Goal: Information Seeking & Learning: Learn about a topic

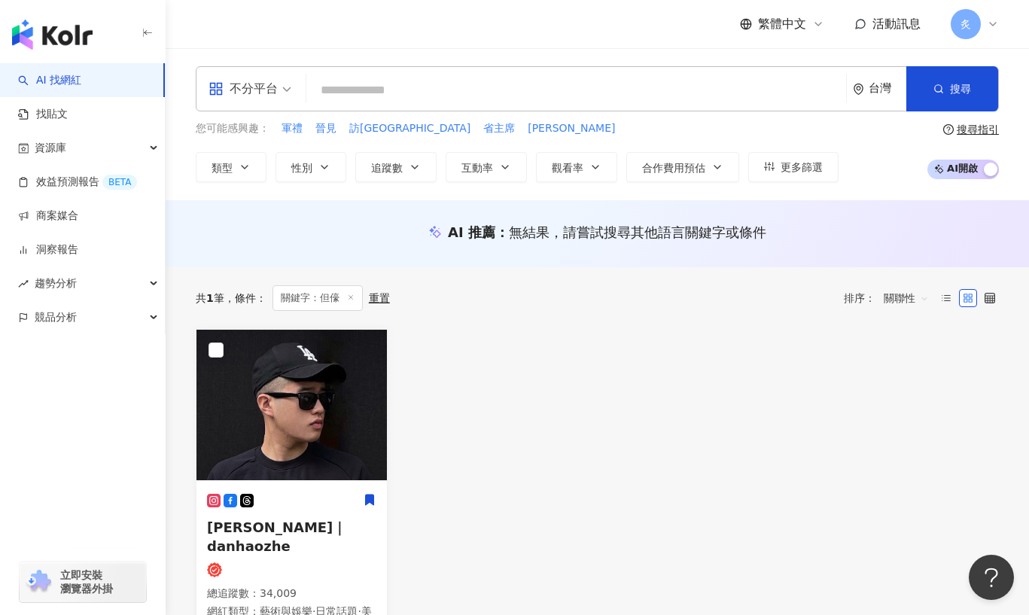
click at [468, 98] on input "search" at bounding box center [576, 90] width 528 height 29
type input "*"
type input "***"
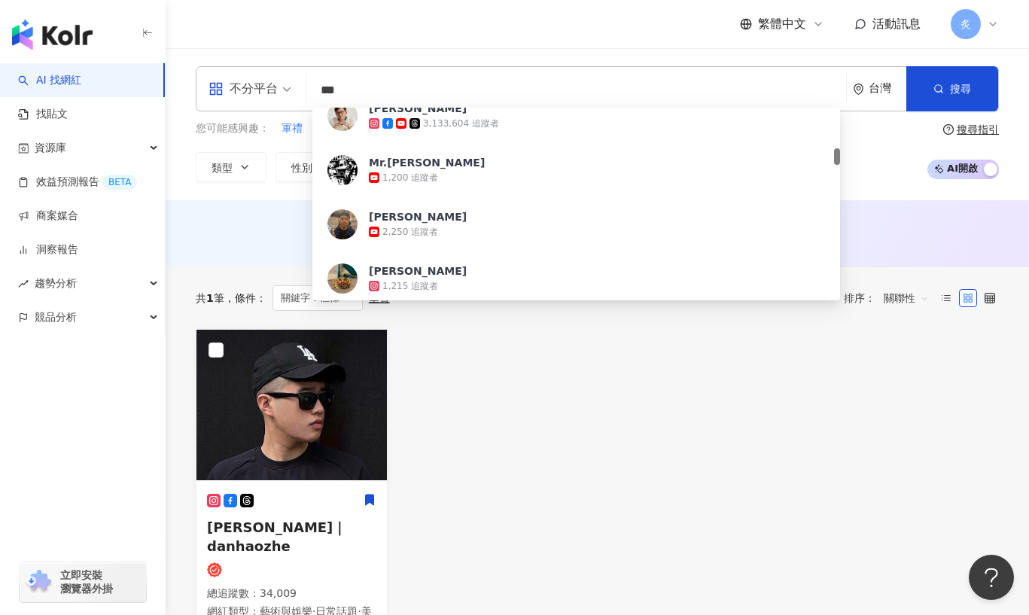
scroll to position [465, 0]
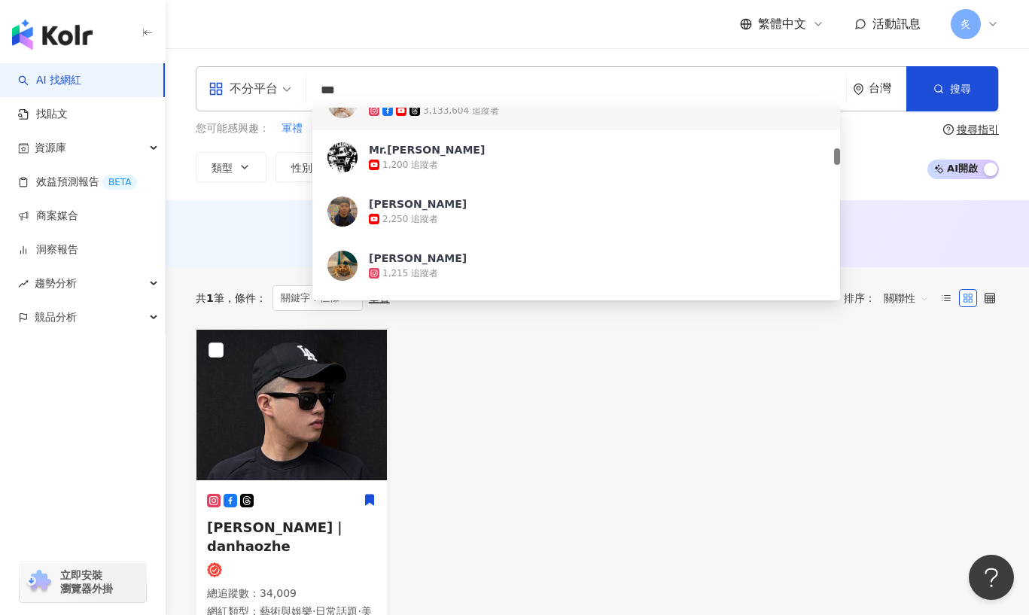
click at [478, 114] on div "3,133,604 追蹤者" at bounding box center [461, 111] width 76 height 13
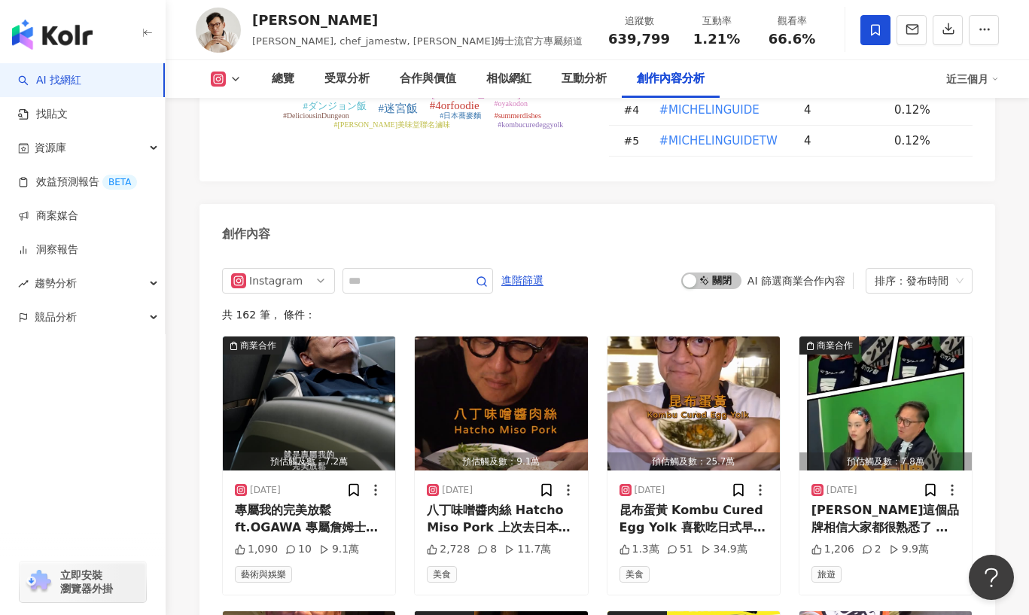
scroll to position [4603, 0]
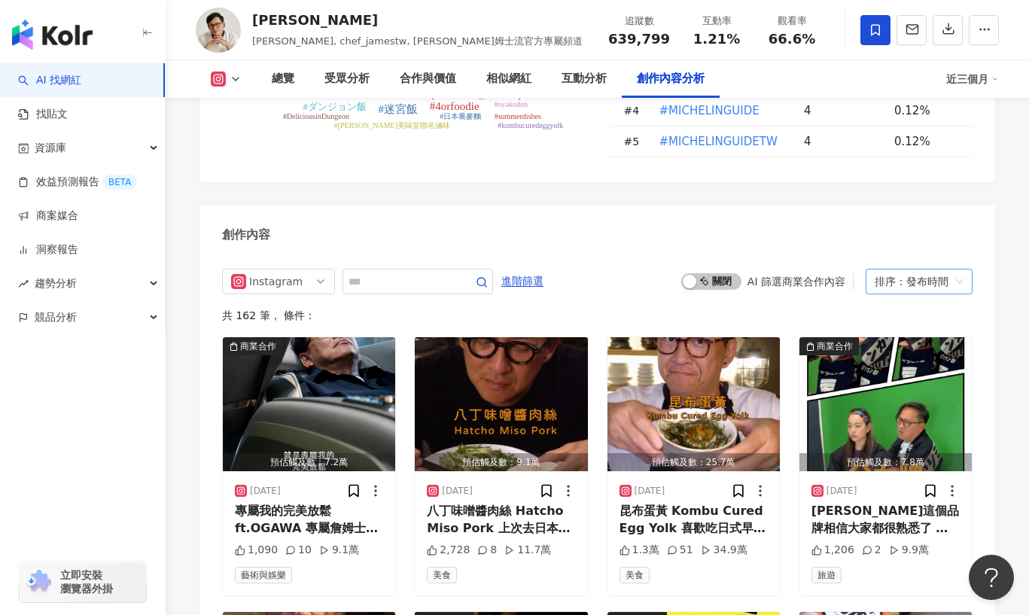
click at [877, 269] on div "排序：發布時間" at bounding box center [912, 281] width 75 height 24
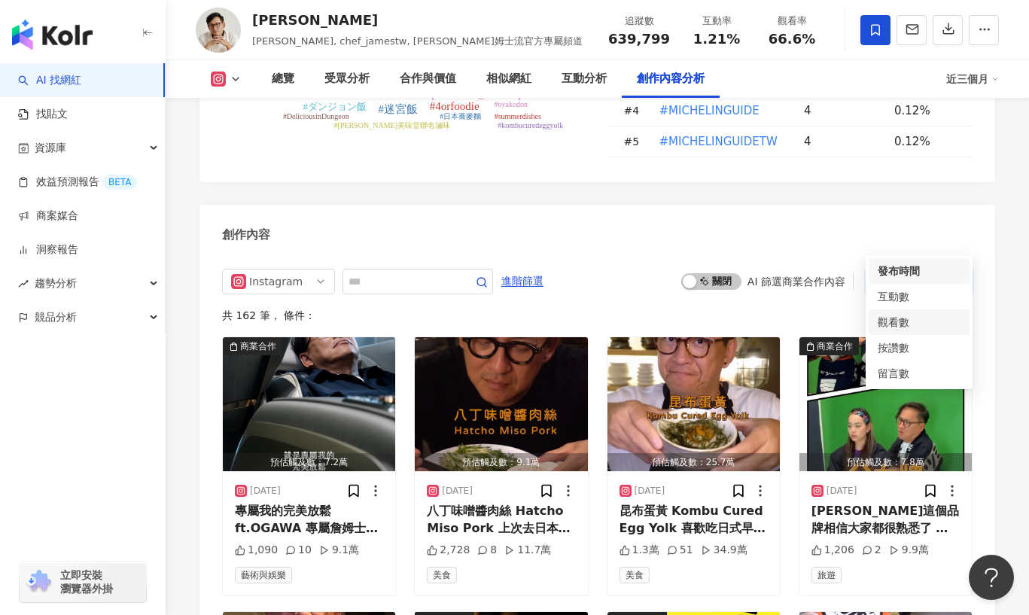
click at [897, 321] on div "觀看數" at bounding box center [919, 322] width 83 height 17
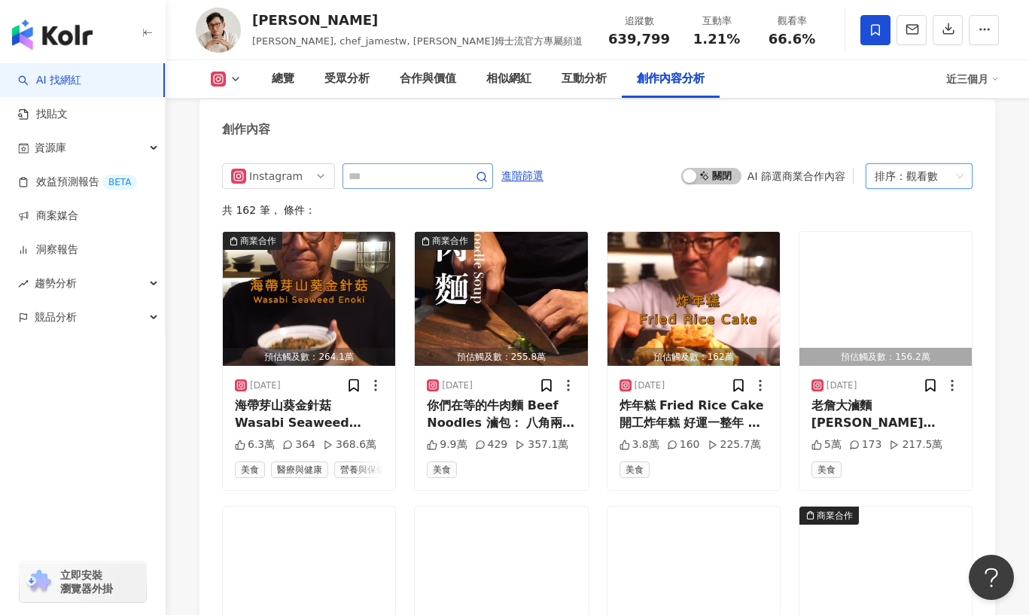
scroll to position [4717, 0]
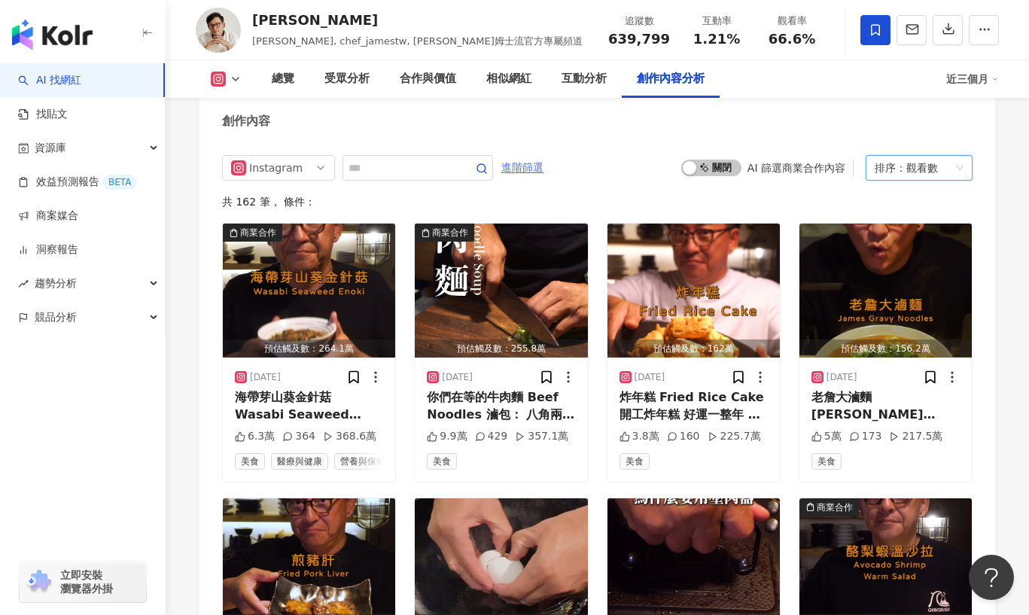
click at [518, 156] on span "進階篩選" at bounding box center [522, 168] width 42 height 24
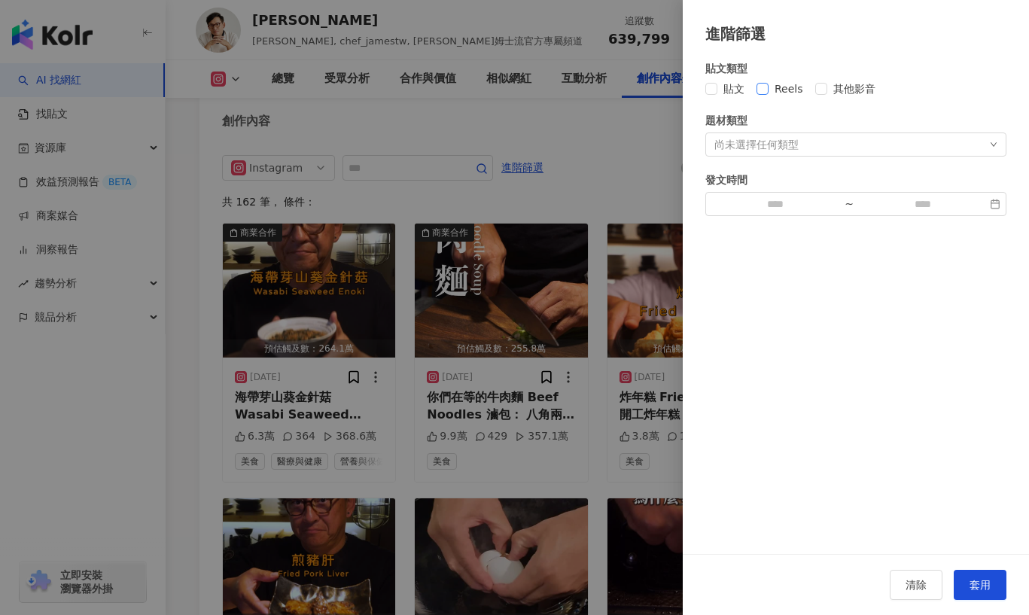
click at [766, 81] on label "Reels" at bounding box center [783, 89] width 53 height 17
click at [778, 142] on div "尚未選擇任何類型" at bounding box center [756, 145] width 84 height 12
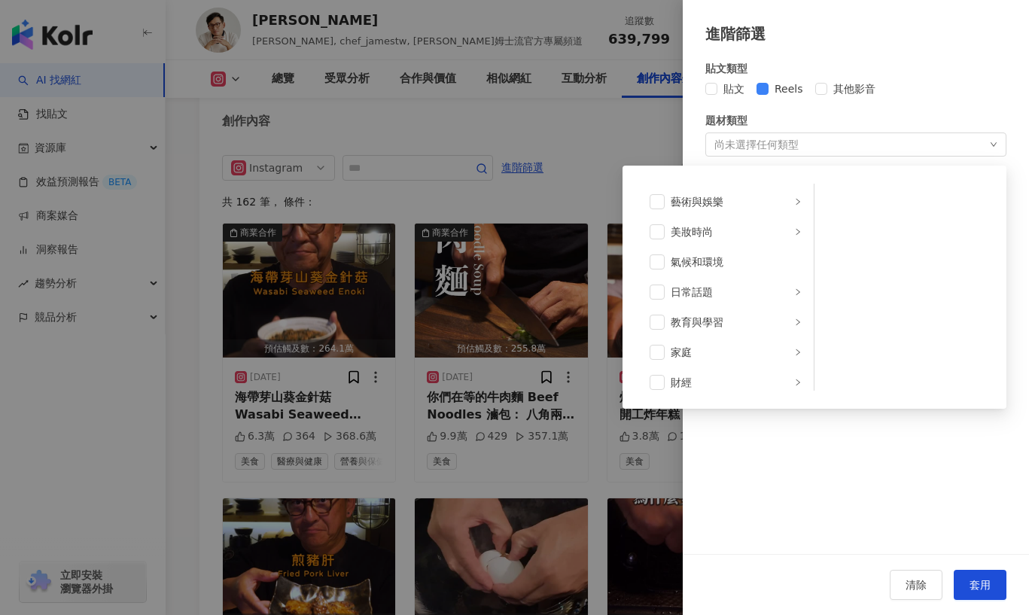
click at [778, 142] on div "尚未選擇任何類型" at bounding box center [756, 145] width 84 height 12
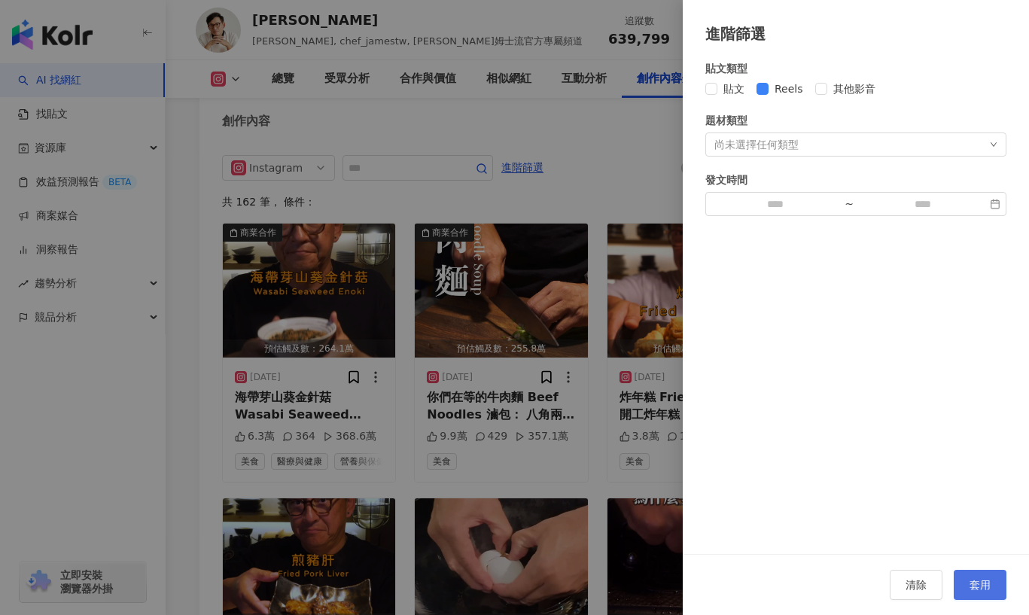
click at [982, 583] on span "套用" at bounding box center [980, 585] width 21 height 12
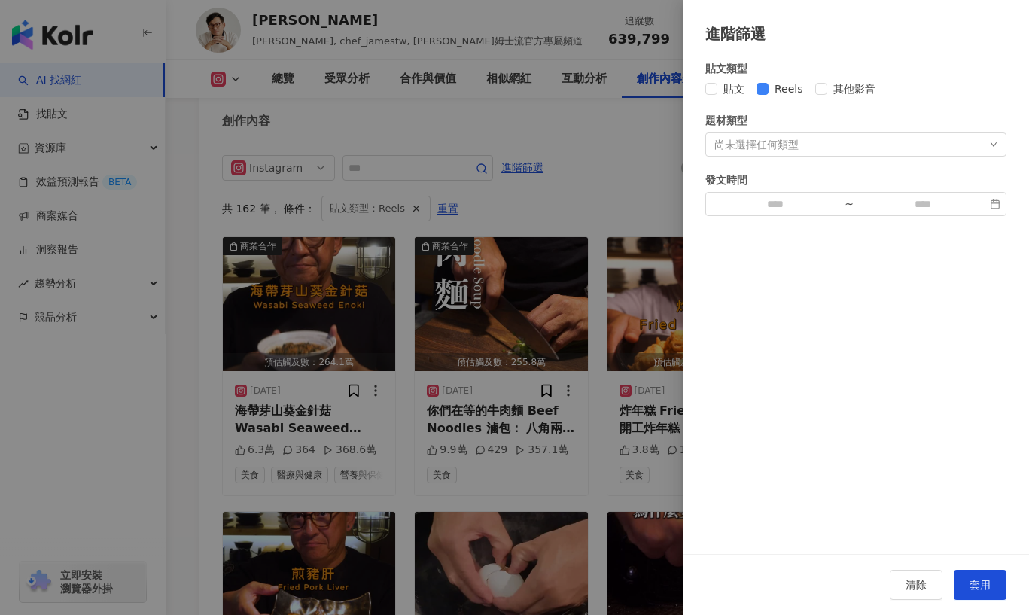
scroll to position [4668, 0]
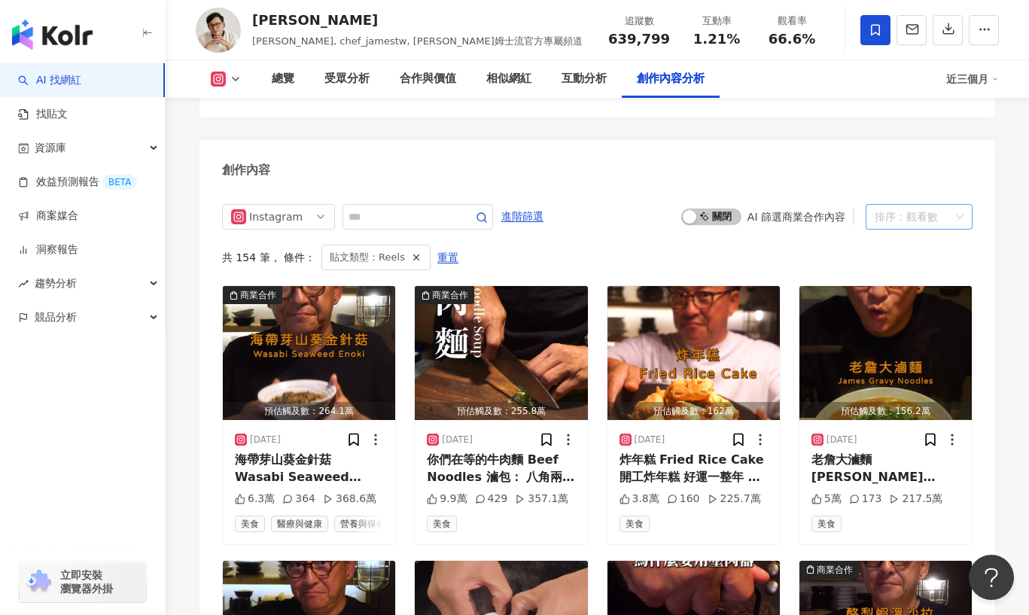
click at [885, 205] on div "排序： 觀看數" at bounding box center [912, 217] width 75 height 24
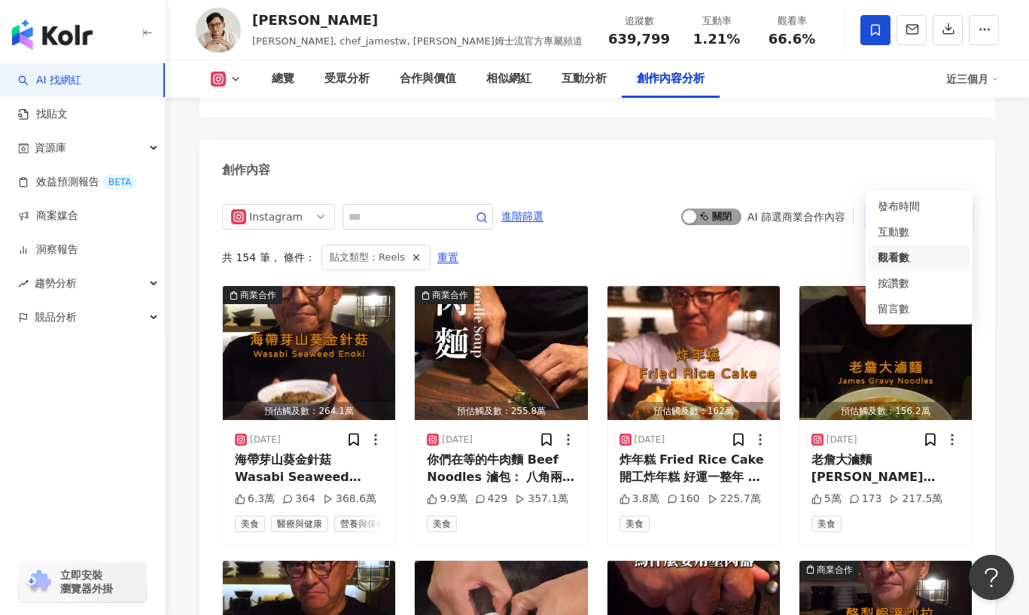
click at [722, 209] on span "啟動 關閉" at bounding box center [711, 217] width 60 height 17
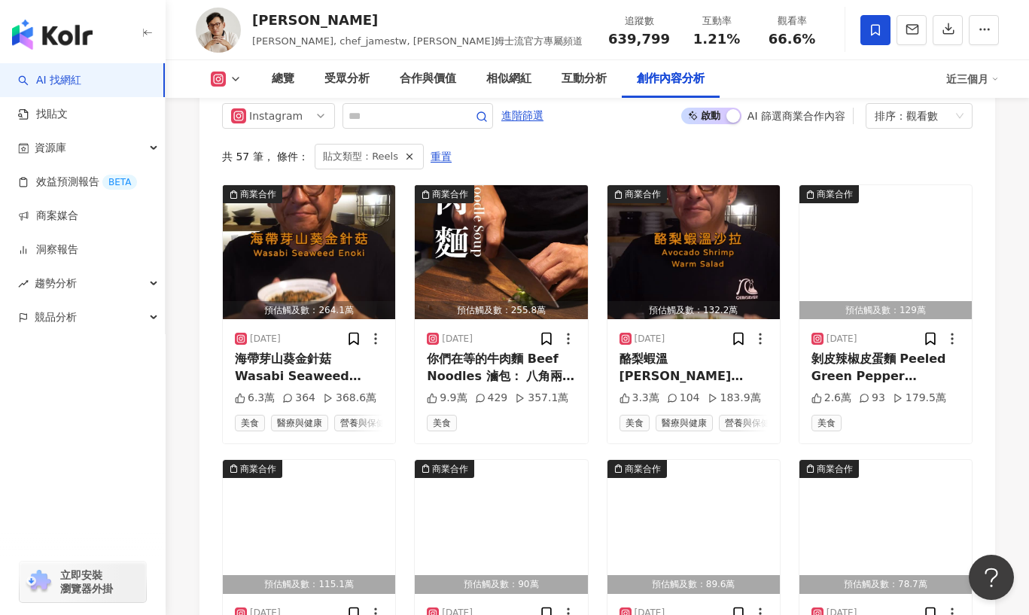
scroll to position [4747, 0]
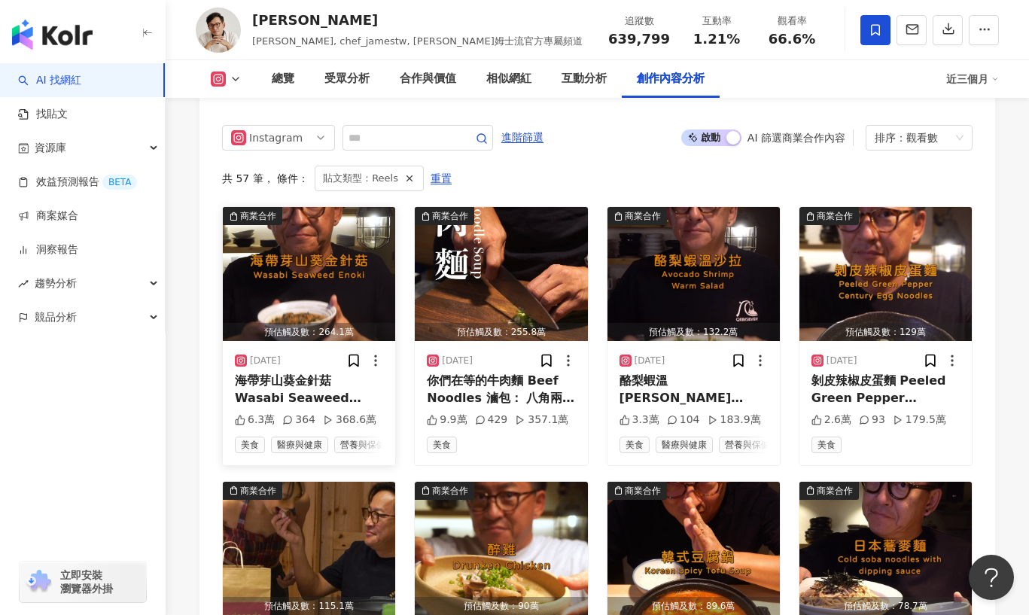
click at [311, 264] on img "button" at bounding box center [309, 274] width 172 height 134
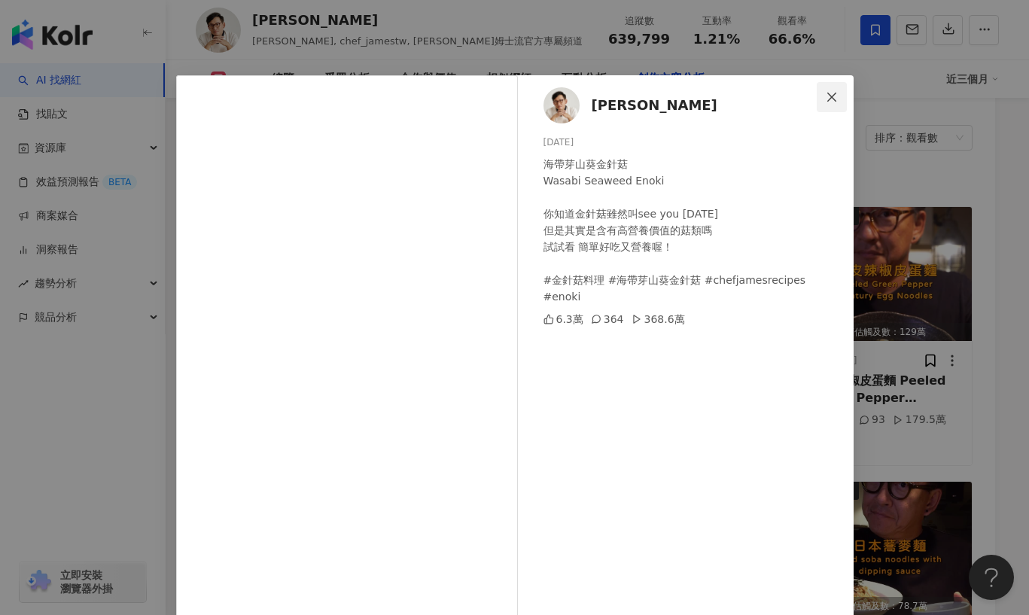
click at [831, 96] on icon "close" at bounding box center [831, 96] width 9 height 9
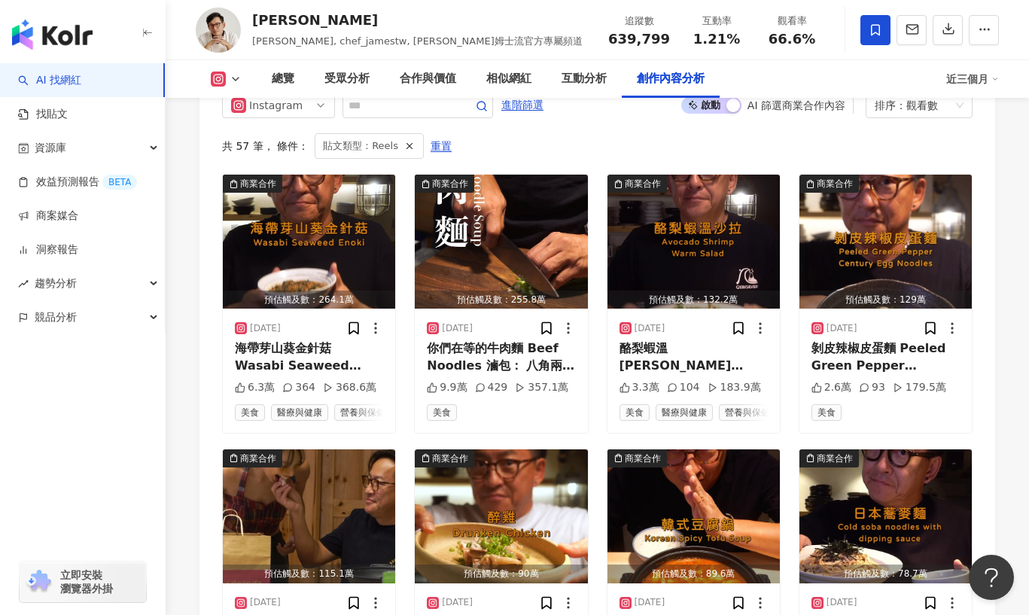
scroll to position [4781, 0]
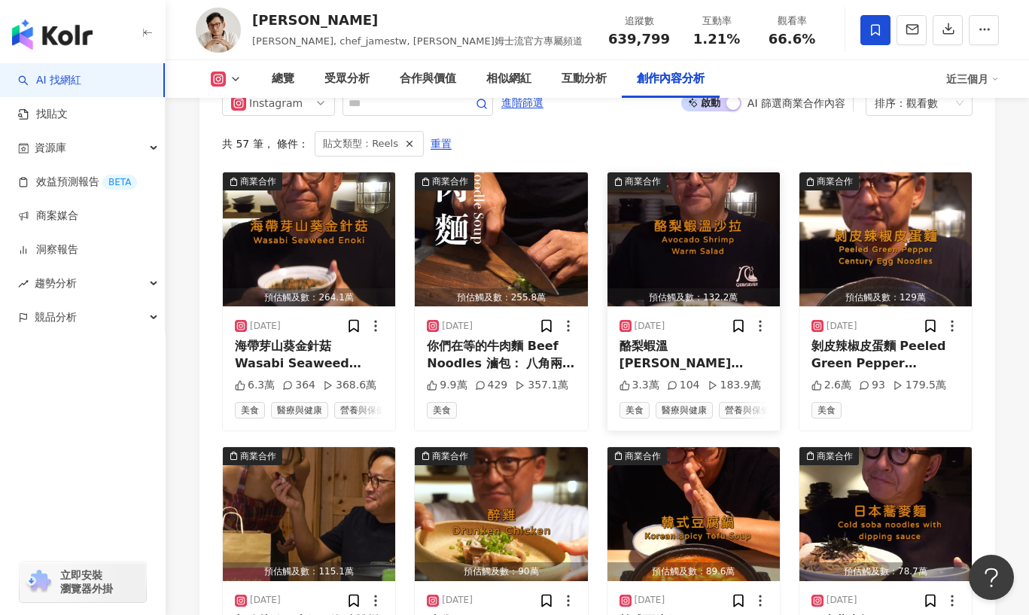
click at [692, 193] on img "button" at bounding box center [693, 239] width 172 height 134
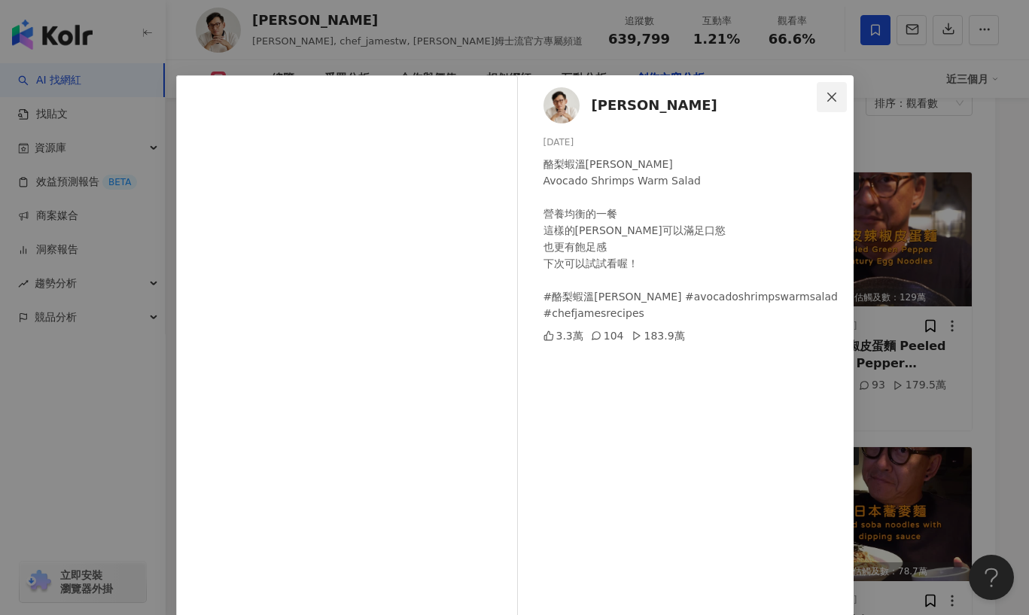
click at [833, 96] on icon "close" at bounding box center [832, 97] width 12 height 12
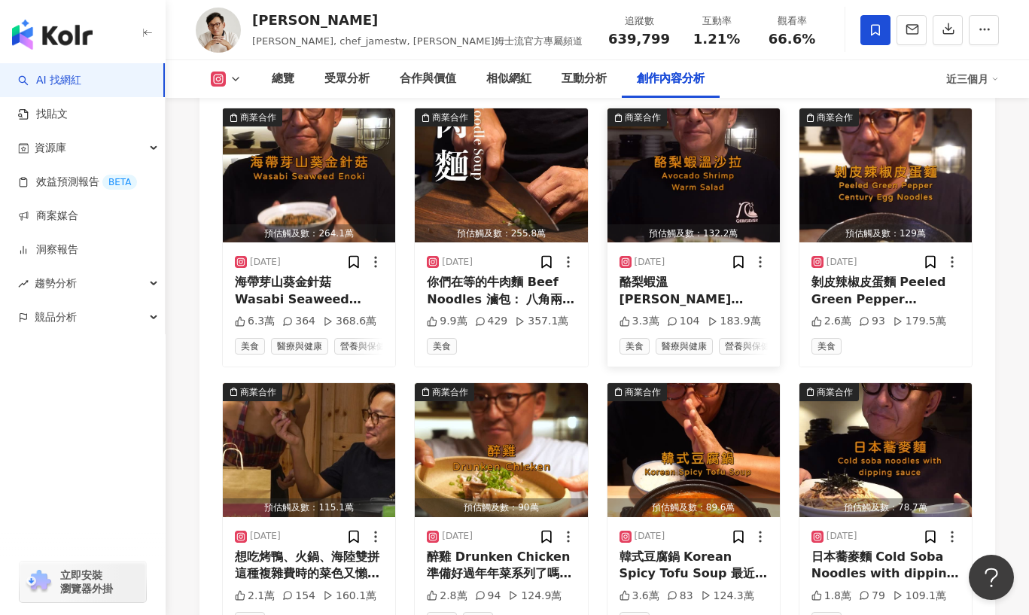
scroll to position [4855, 0]
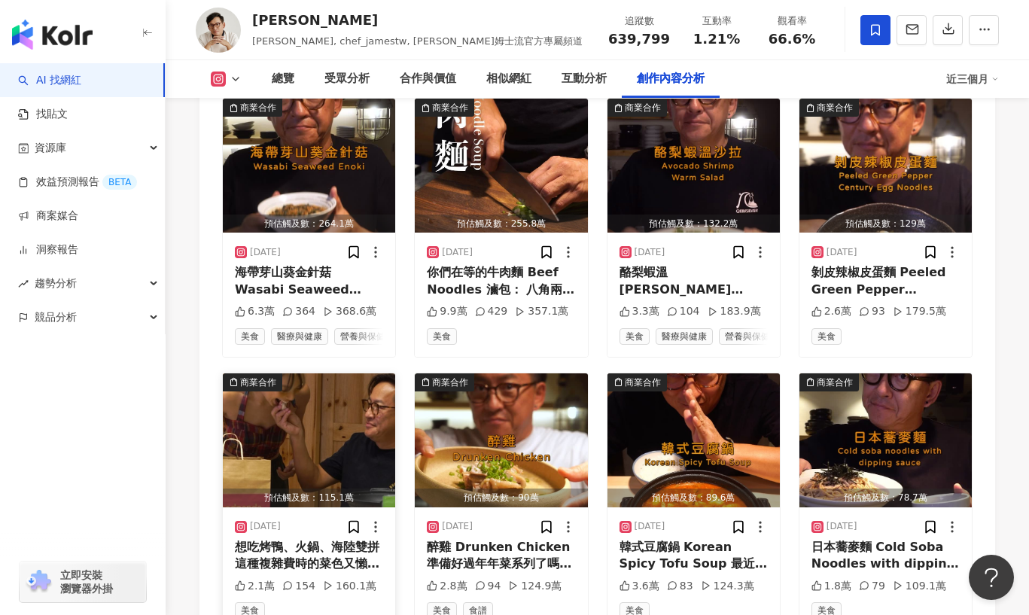
click at [324, 396] on img "button" at bounding box center [309, 440] width 172 height 134
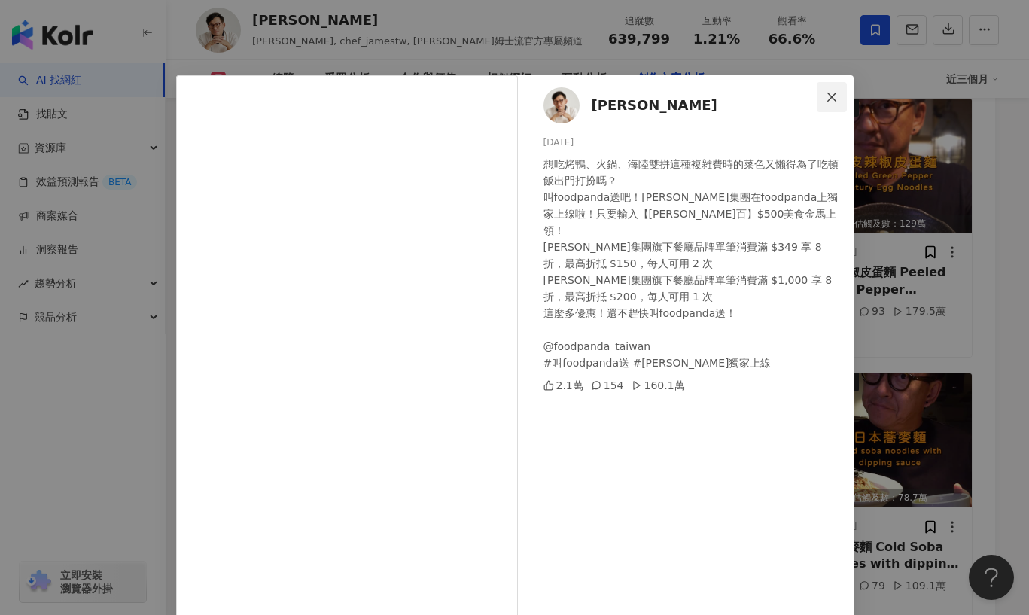
click at [834, 91] on icon "close" at bounding box center [832, 97] width 12 height 12
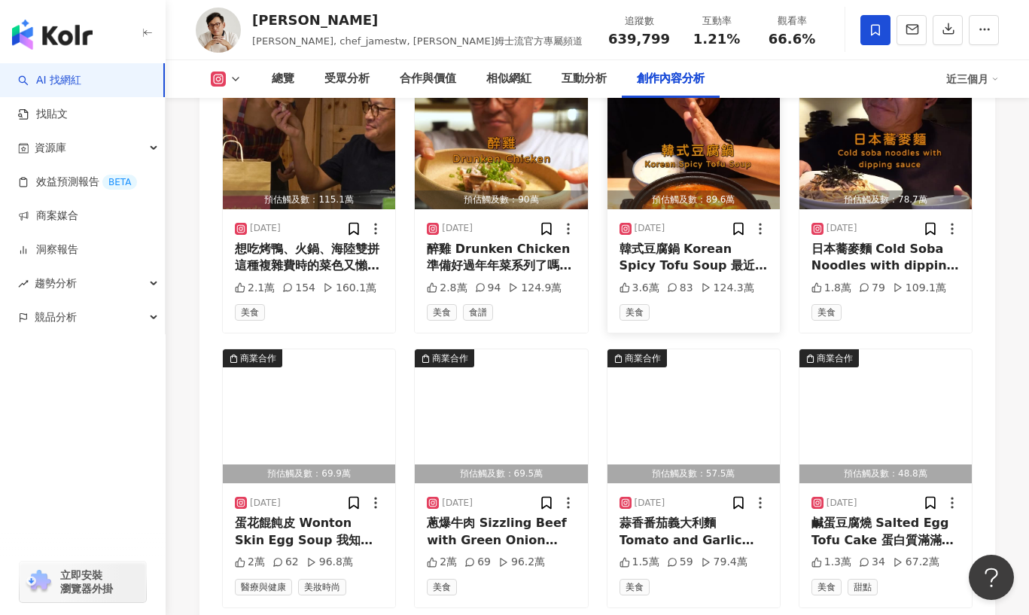
scroll to position [5157, 0]
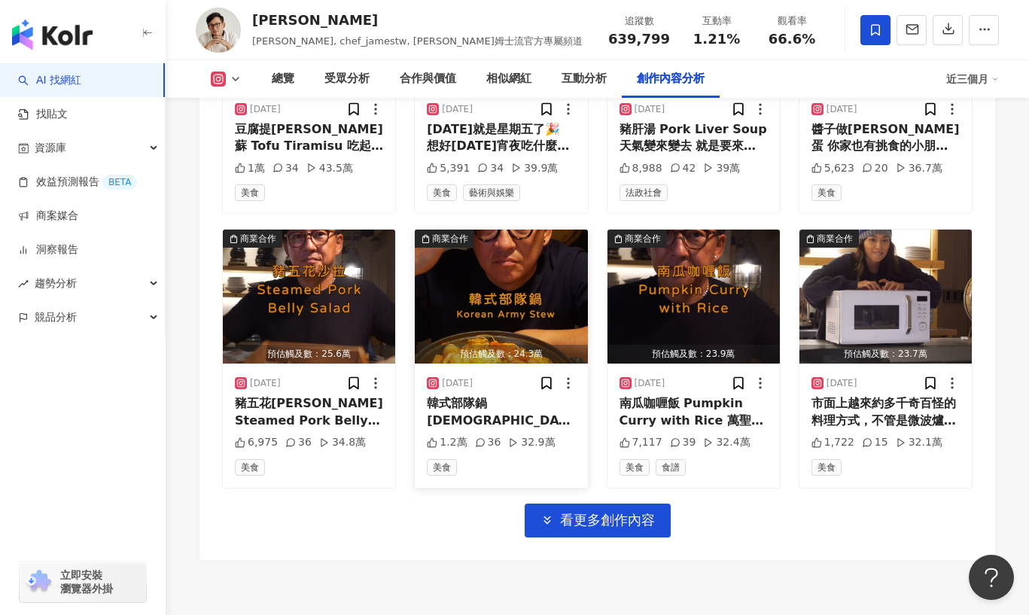
scroll to position [6140, 0]
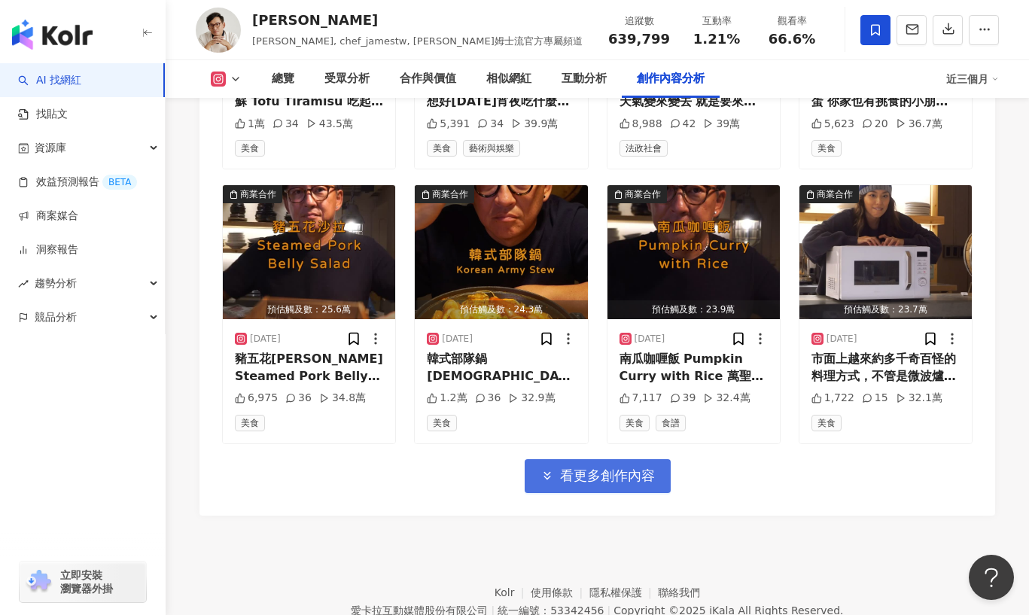
click at [574, 467] on span "看更多創作內容" at bounding box center [607, 475] width 95 height 17
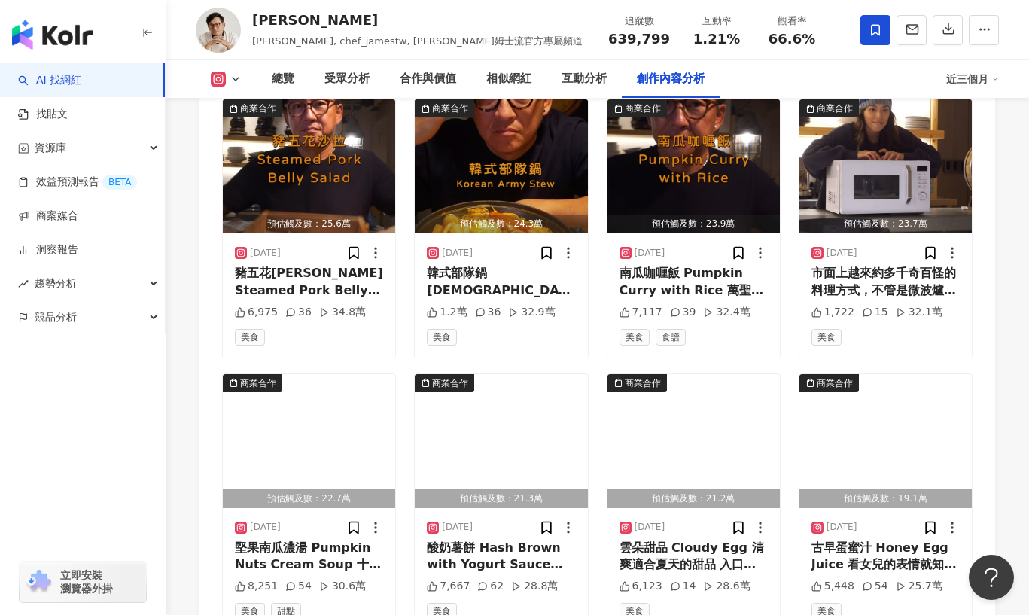
scroll to position [6232, 0]
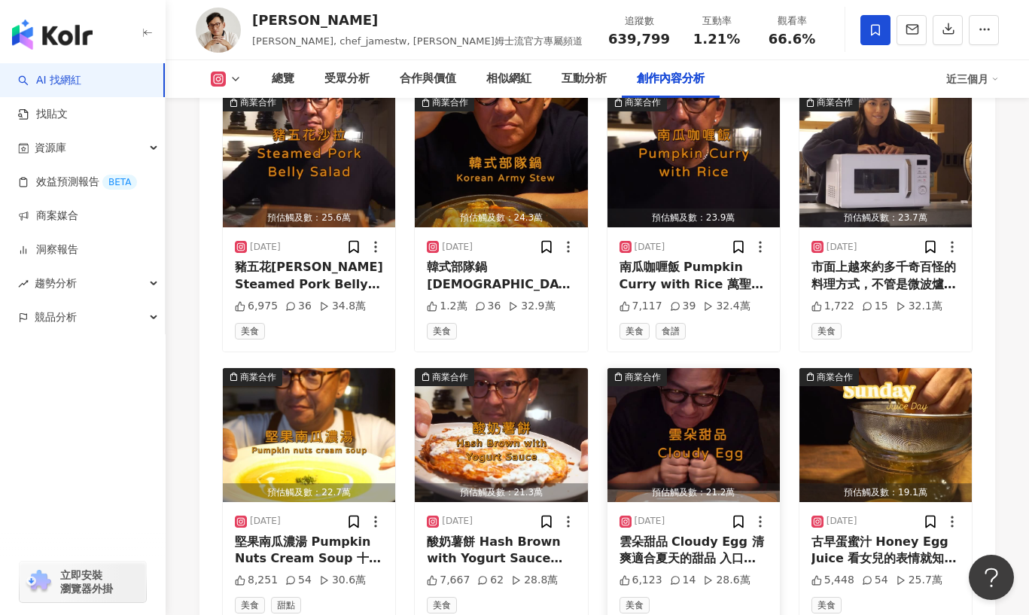
click at [678, 374] on img "button" at bounding box center [693, 435] width 172 height 134
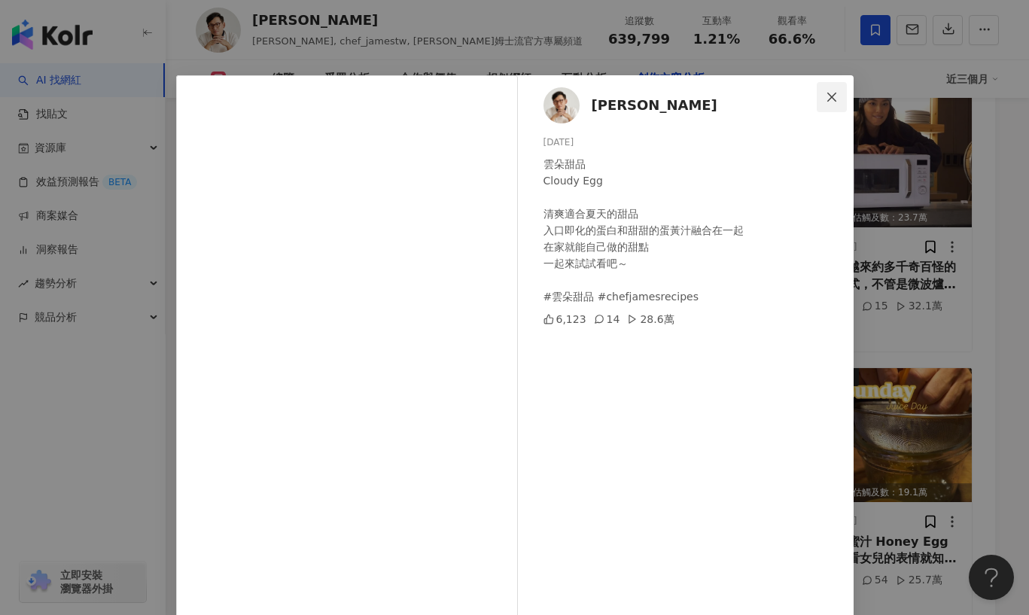
click at [834, 96] on icon "close" at bounding box center [832, 97] width 12 height 12
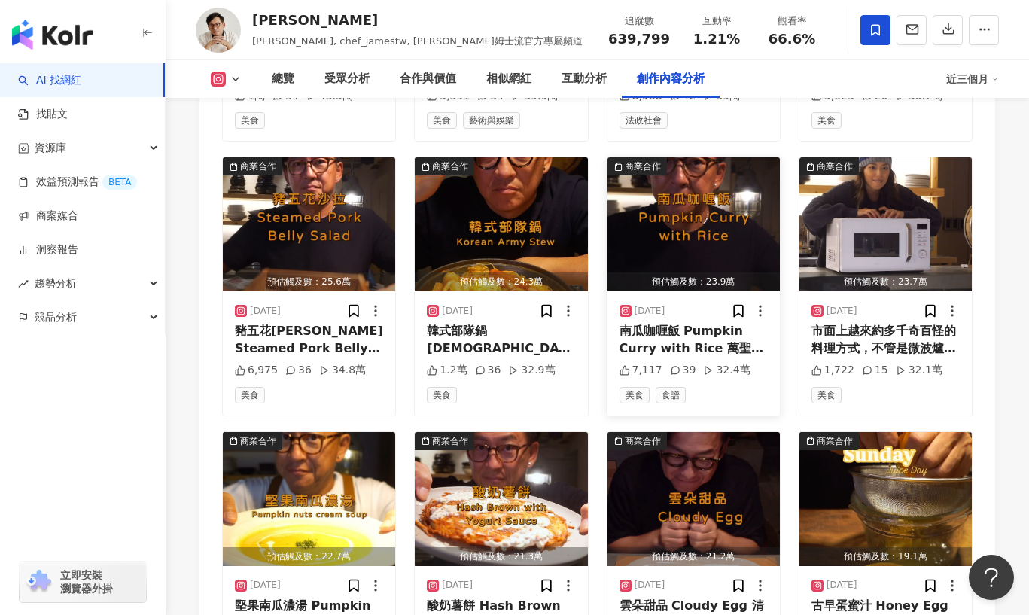
scroll to position [6141, 0]
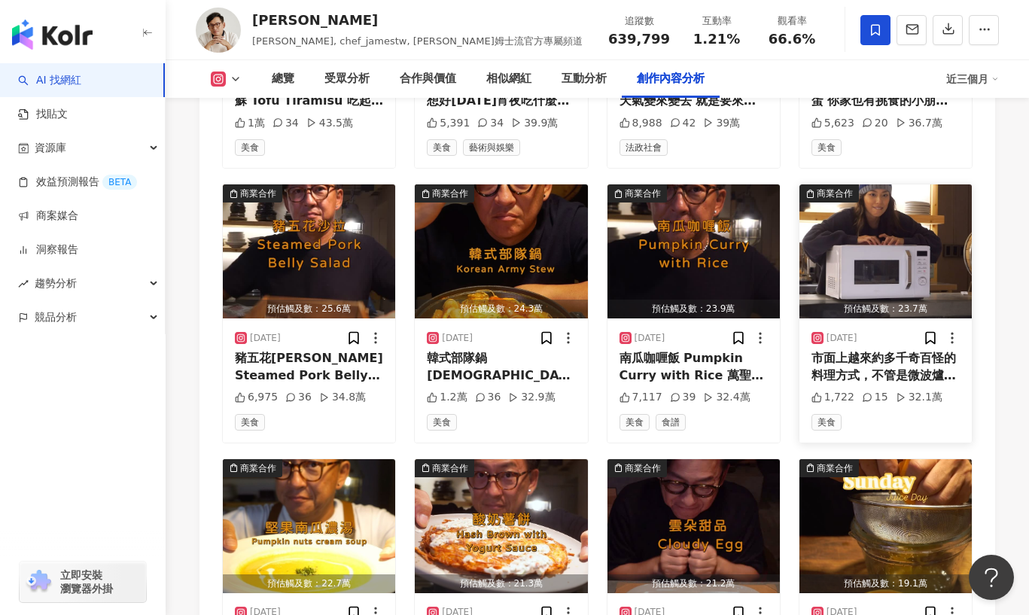
click at [860, 190] on img "button" at bounding box center [885, 251] width 172 height 134
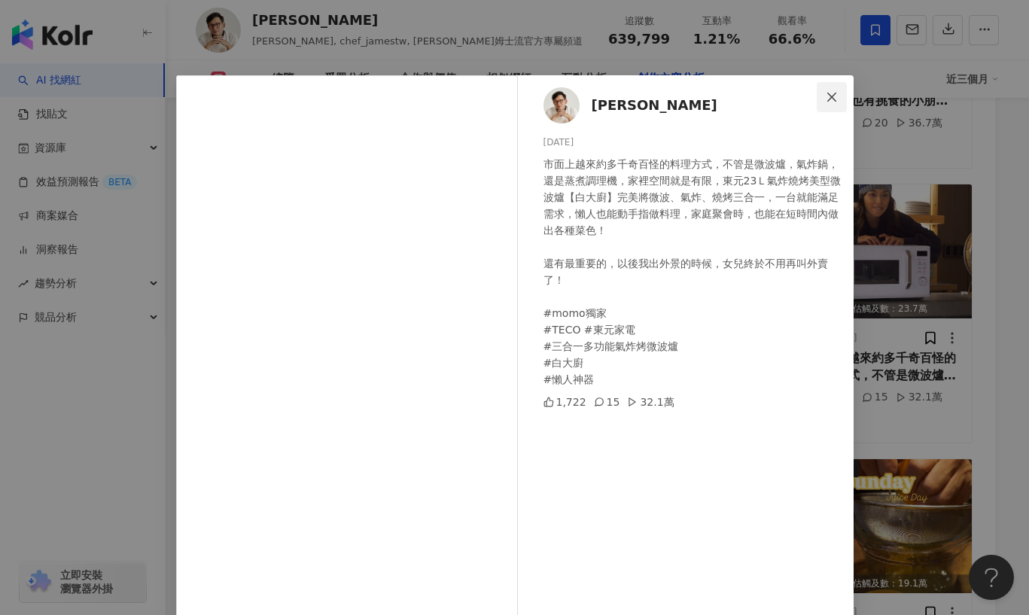
click at [833, 95] on icon "close" at bounding box center [831, 96] width 9 height 9
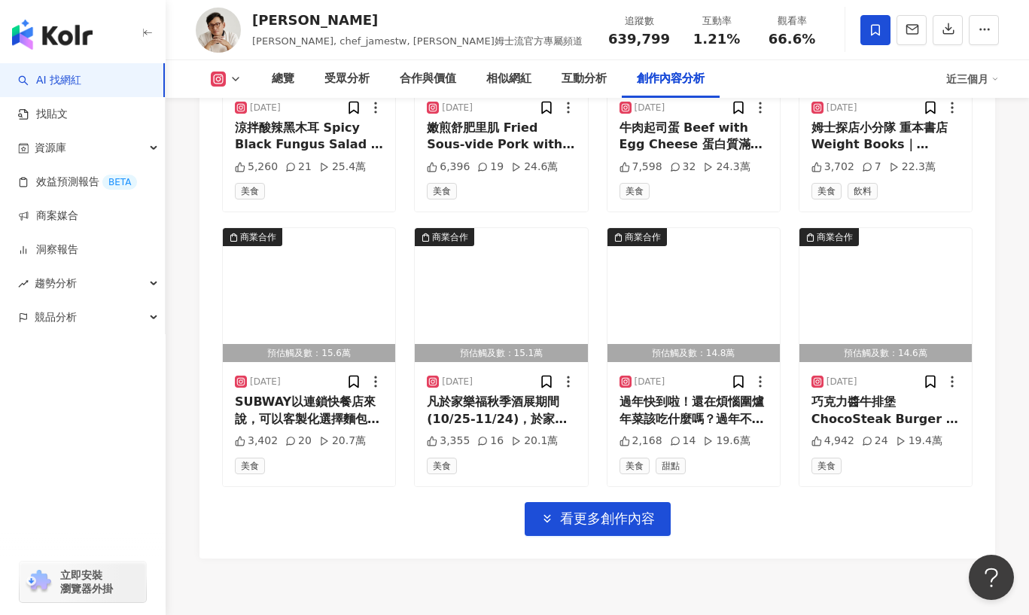
scroll to position [6923, 0]
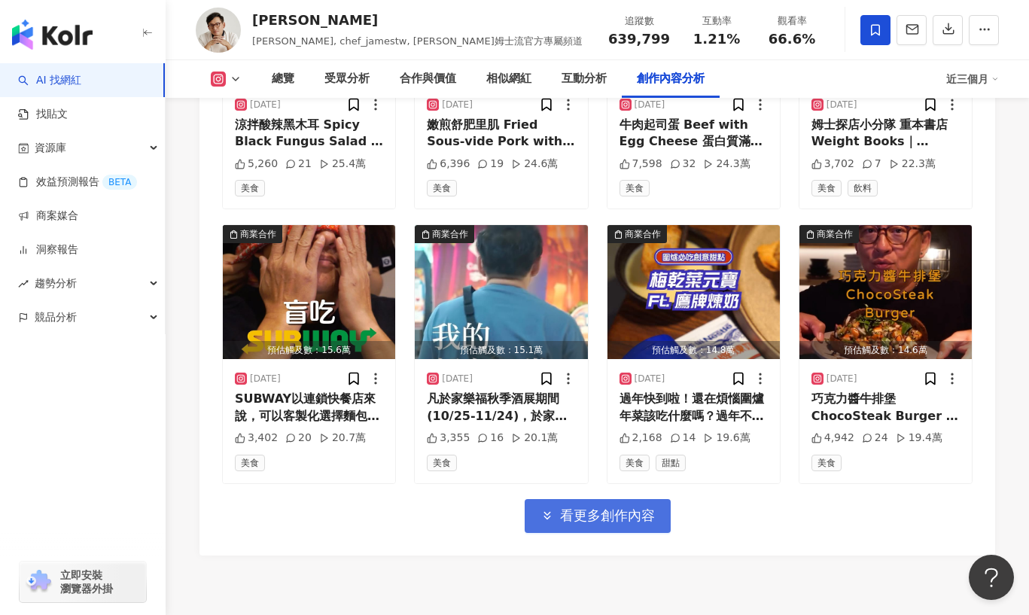
click at [577, 507] on span "看更多創作內容" at bounding box center [607, 515] width 95 height 17
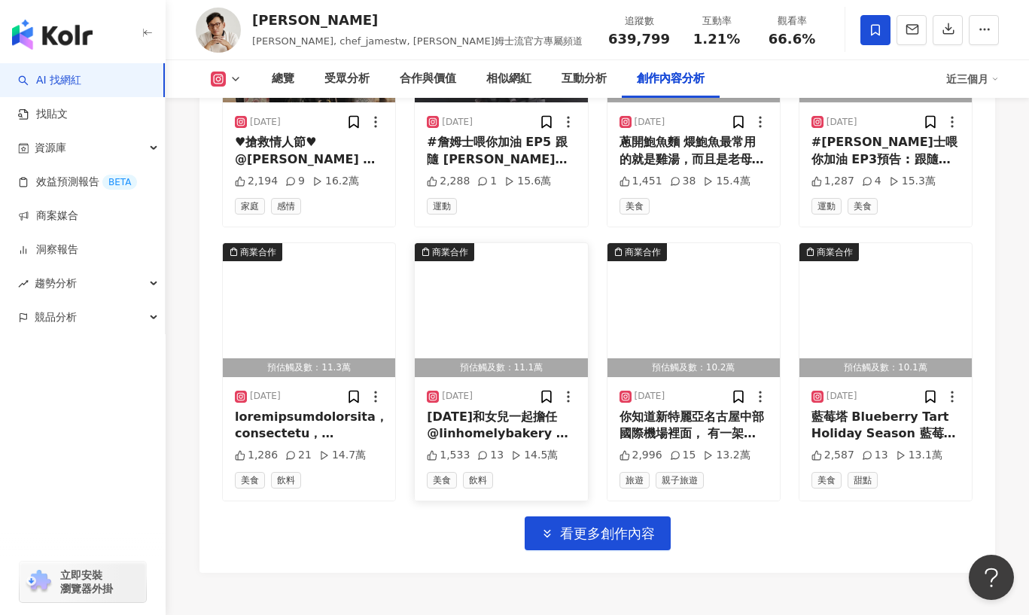
scroll to position [7810, 0]
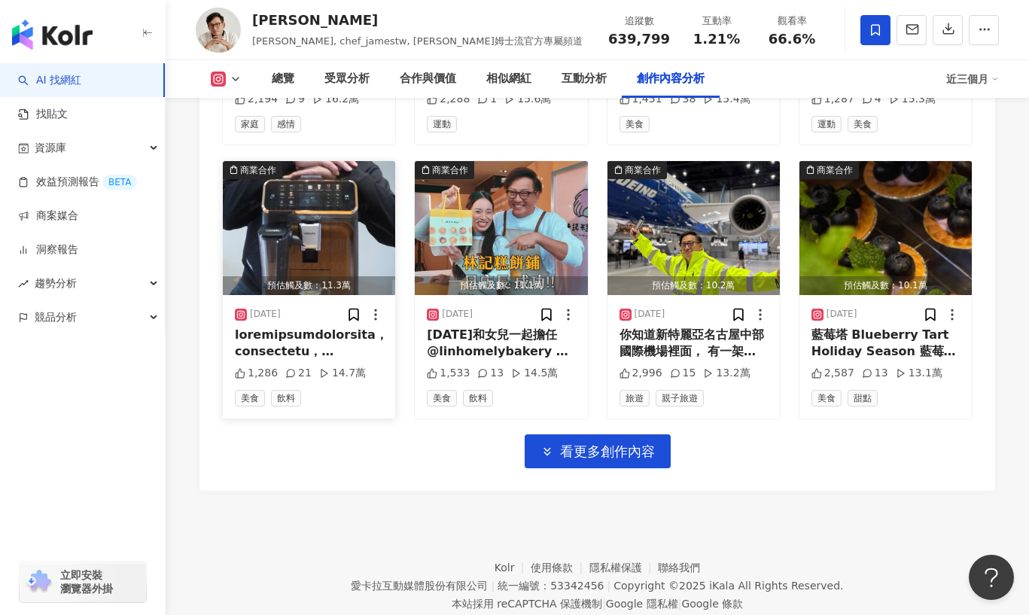
click at [367, 184] on img "button" at bounding box center [309, 228] width 172 height 134
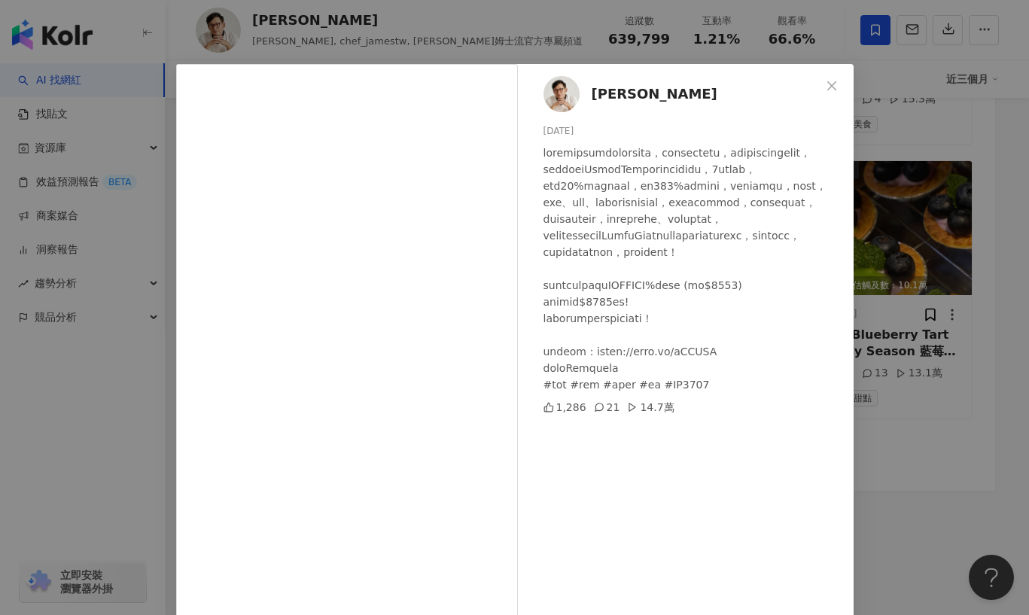
scroll to position [0, 0]
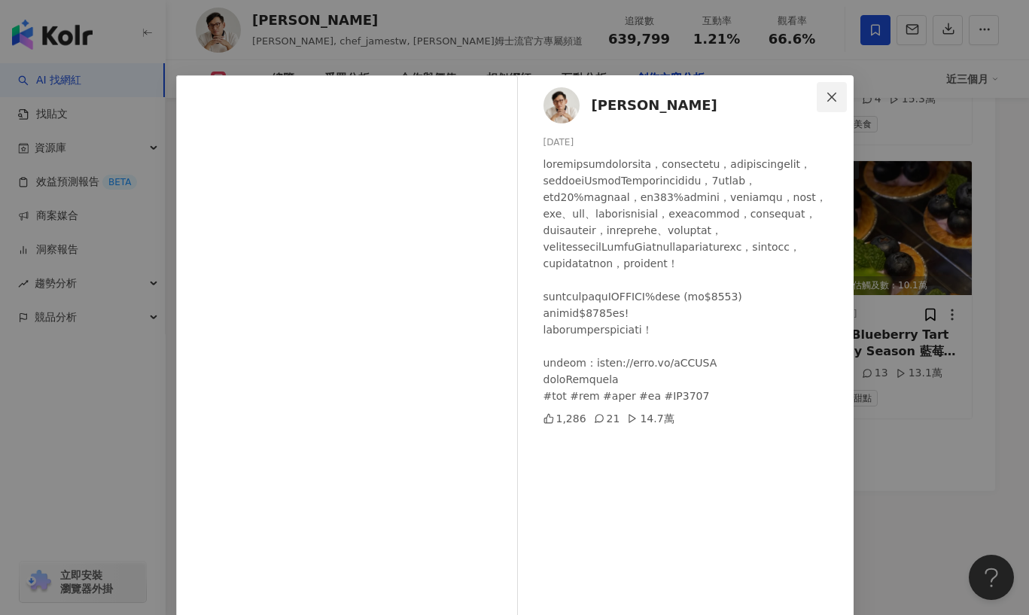
click at [830, 93] on icon "close" at bounding box center [832, 97] width 12 height 12
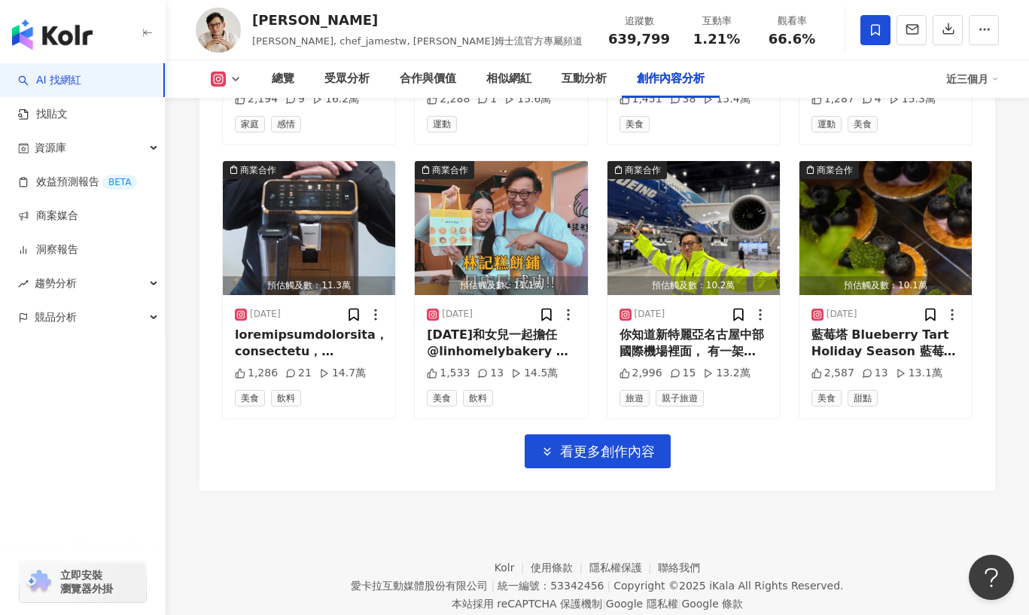
click at [574, 434] on button "看更多創作內容" at bounding box center [598, 451] width 146 height 34
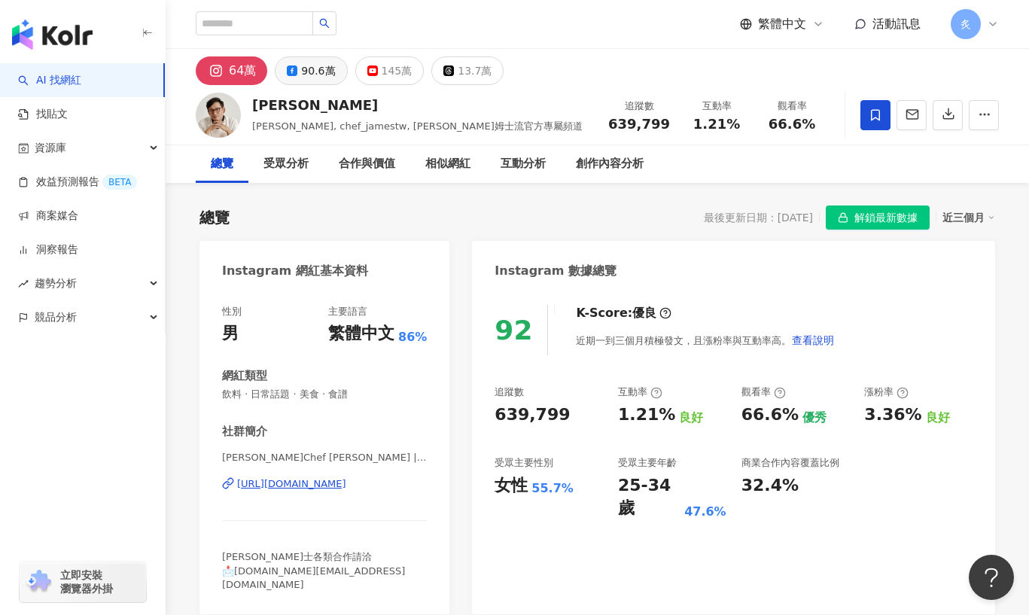
click at [314, 81] on button "90.6萬" at bounding box center [311, 70] width 72 height 29
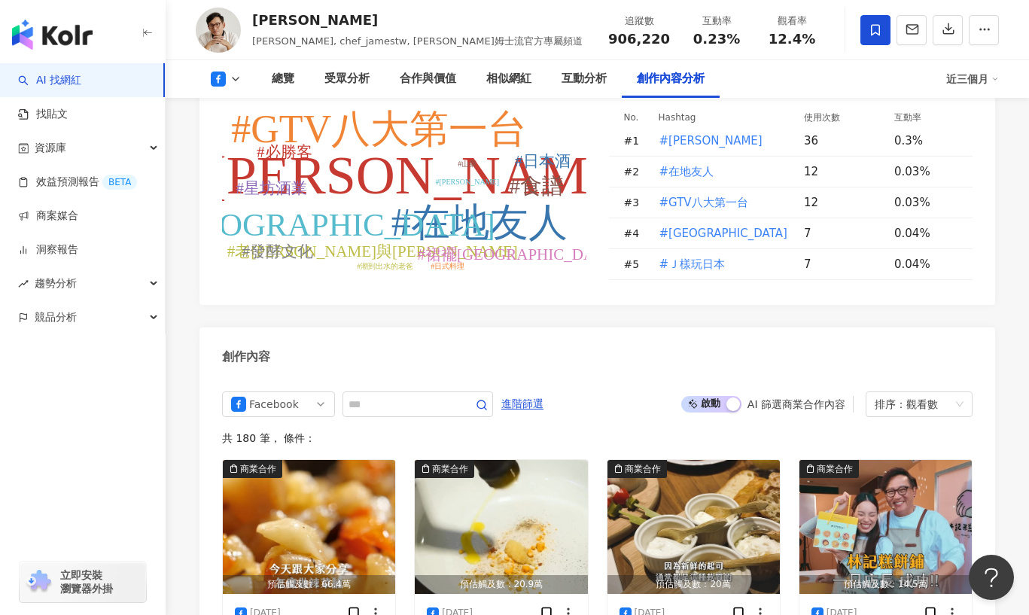
scroll to position [3872, 0]
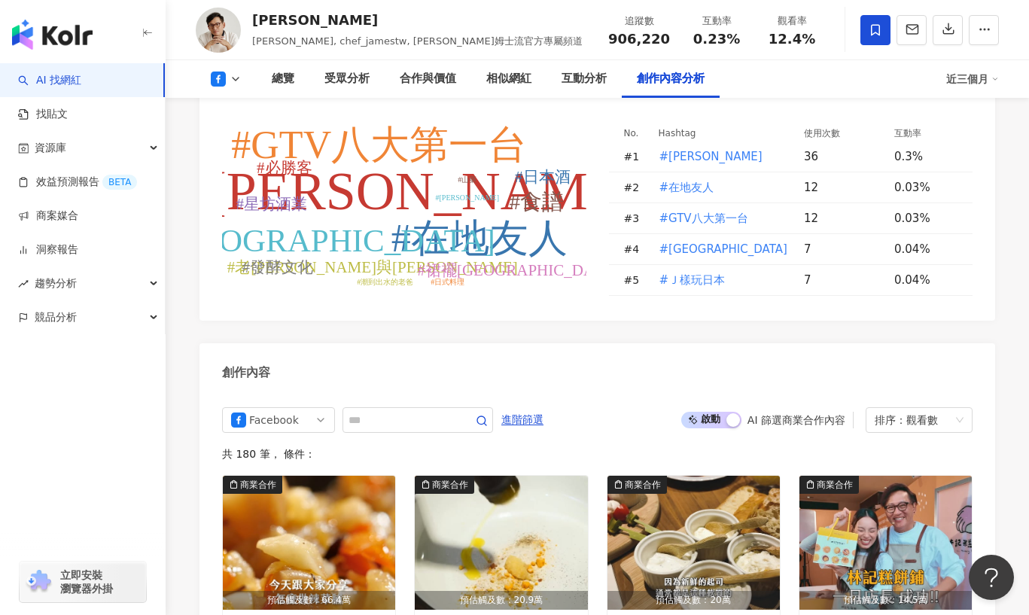
click at [890, 408] on div "排序： 觀看數" at bounding box center [912, 420] width 75 height 24
click at [887, 343] on div "創作內容" at bounding box center [597, 367] width 796 height 49
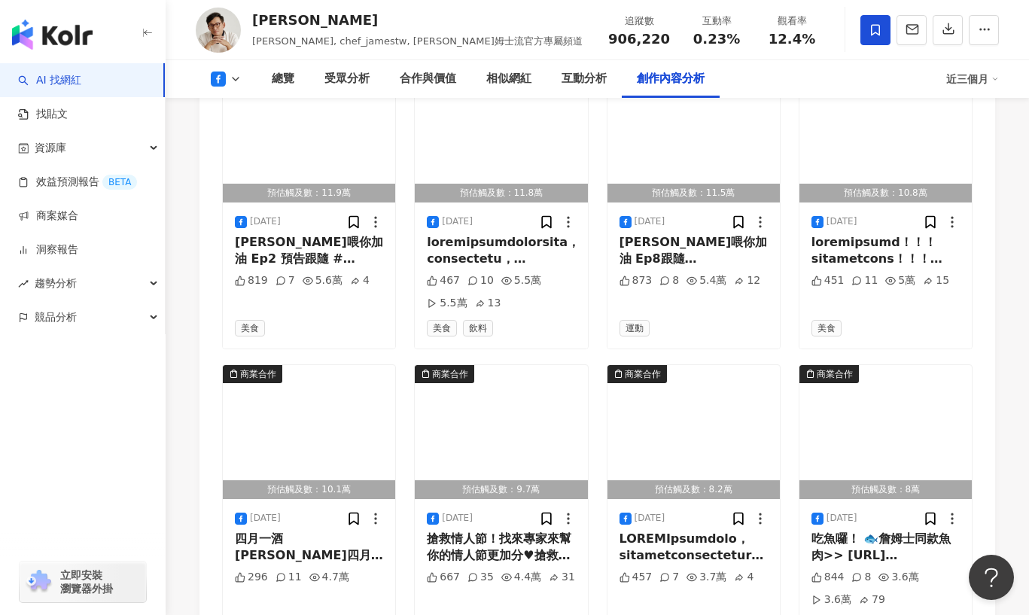
scroll to position [4579, 0]
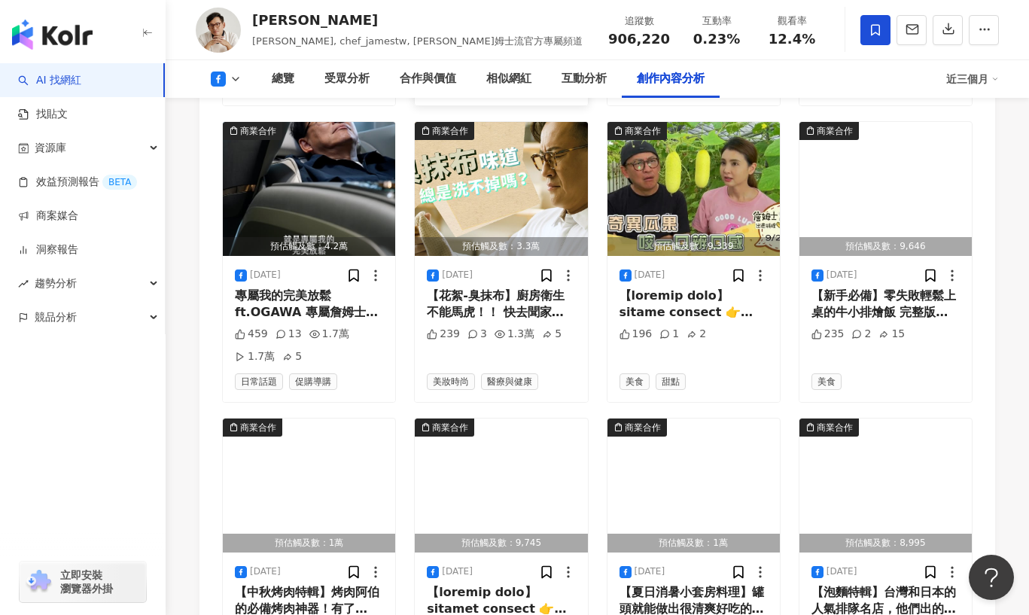
scroll to position [5430, 0]
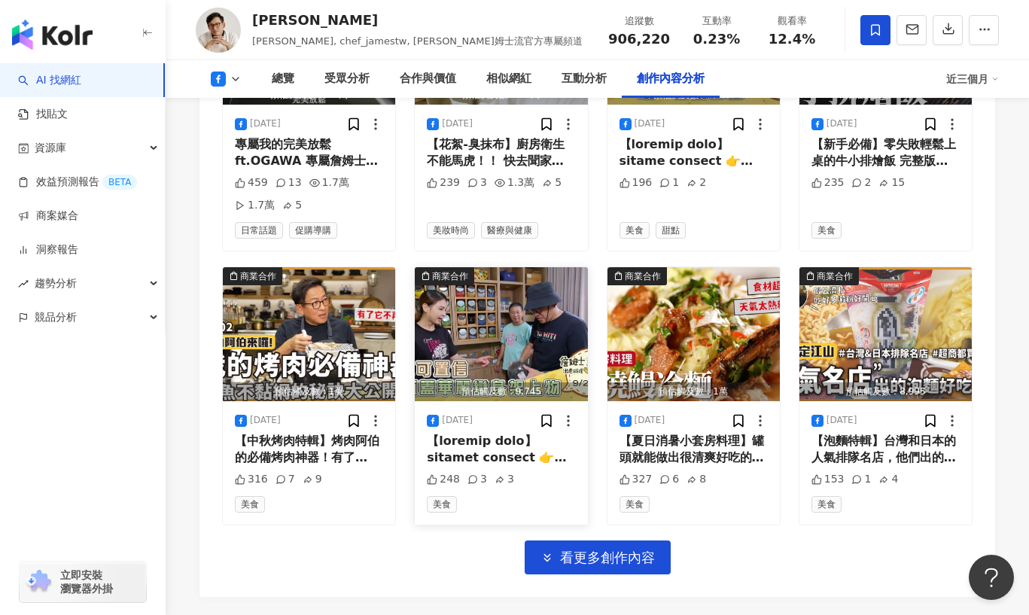
scroll to position [5622, 0]
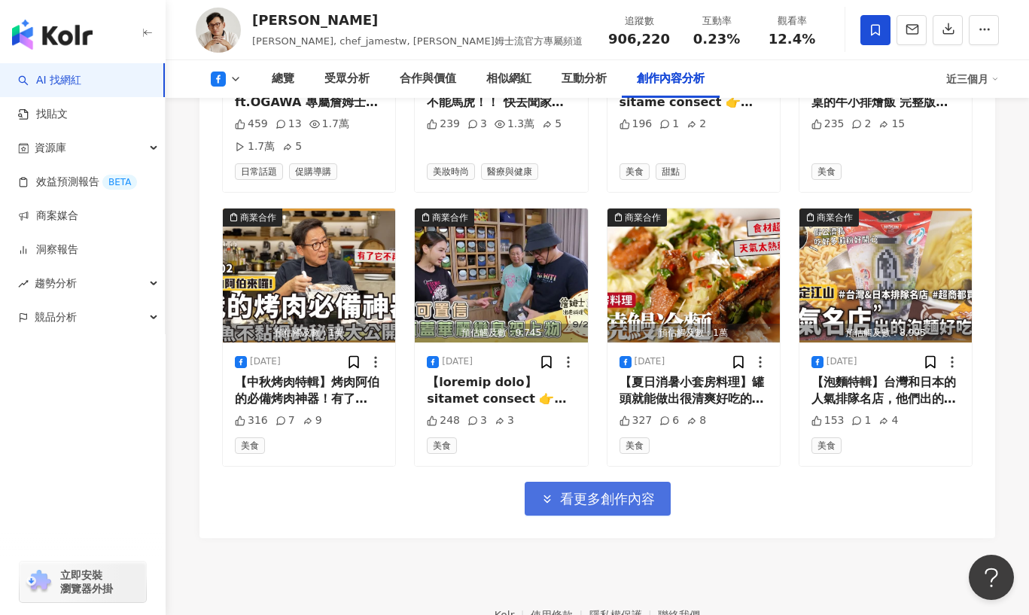
click at [589, 491] on span "看更多創作內容" at bounding box center [607, 499] width 95 height 17
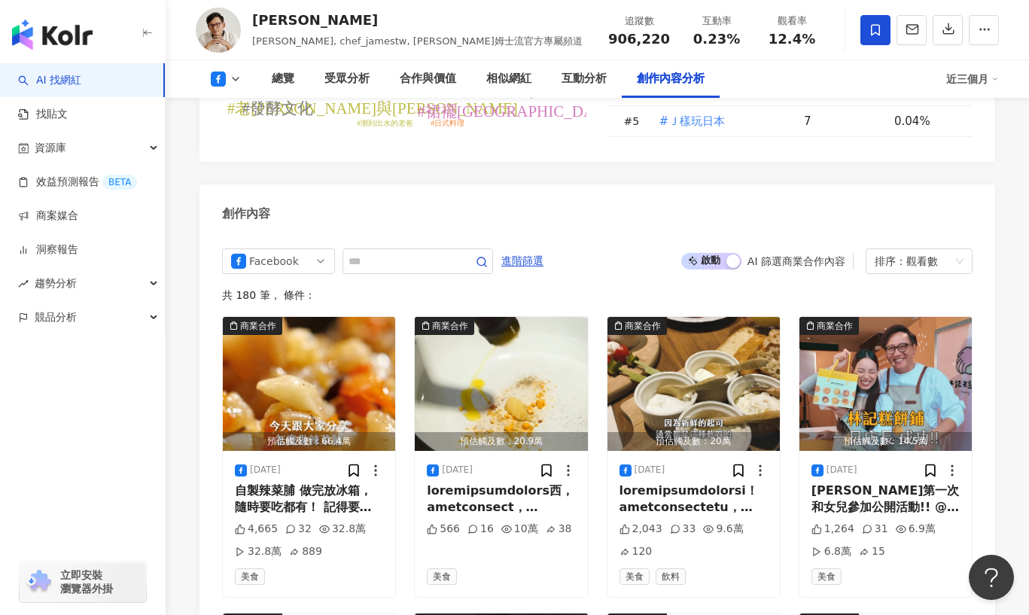
scroll to position [4029, 0]
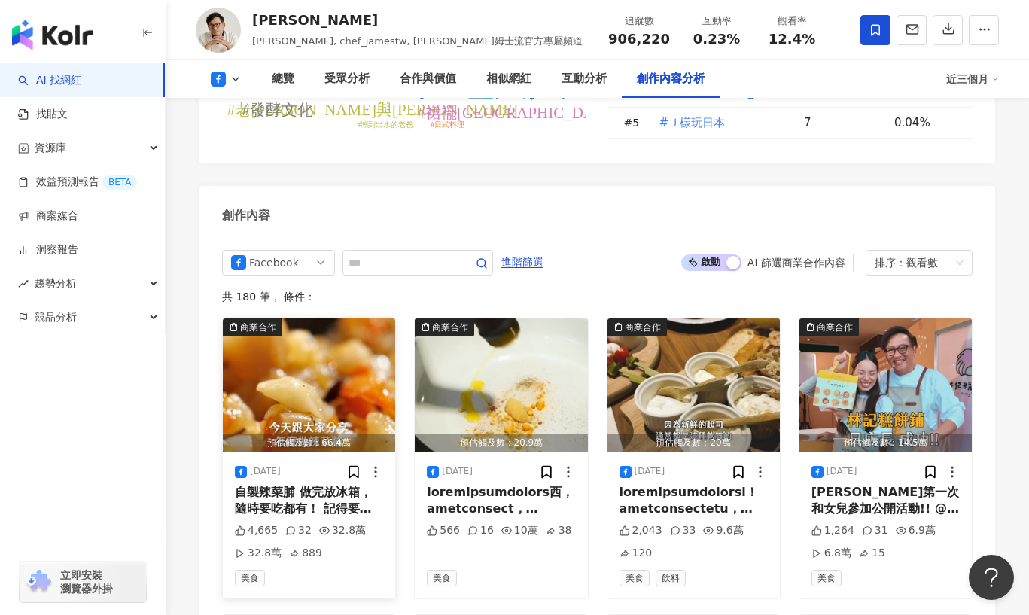
click at [352, 318] on img "button" at bounding box center [309, 385] width 172 height 134
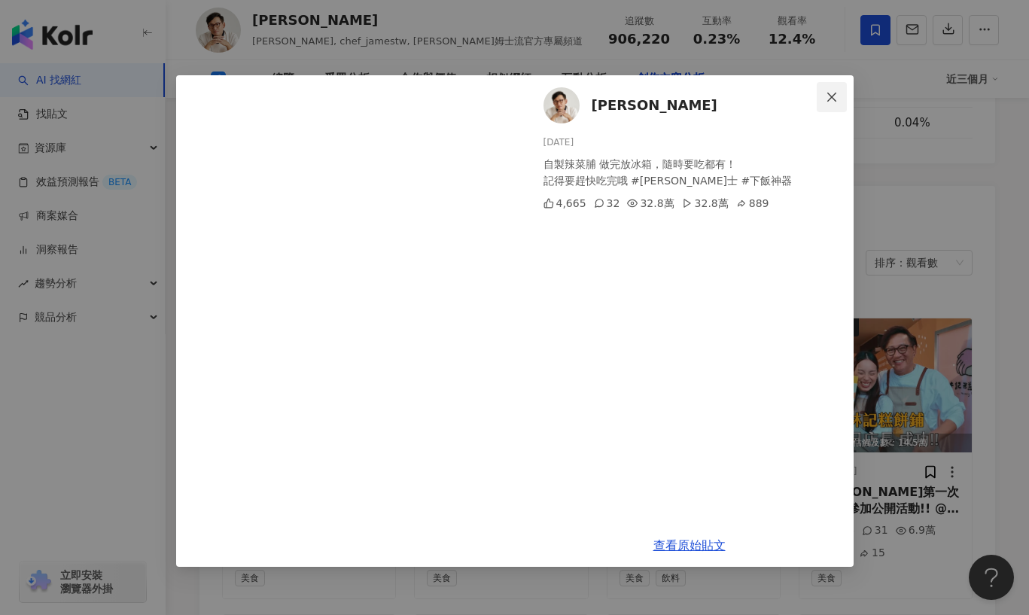
click at [833, 87] on button "Close" at bounding box center [832, 97] width 30 height 30
